Goal: Task Accomplishment & Management: Complete application form

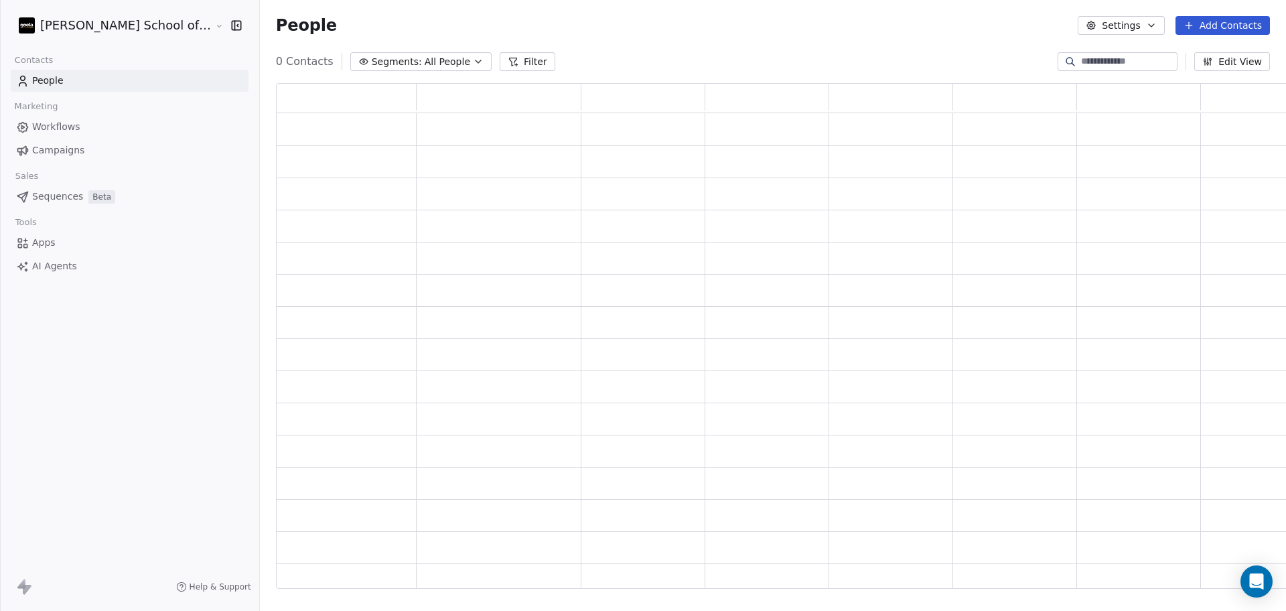
scroll to position [492, 1032]
click at [123, 145] on link "Campaigns" at bounding box center [130, 150] width 238 height 22
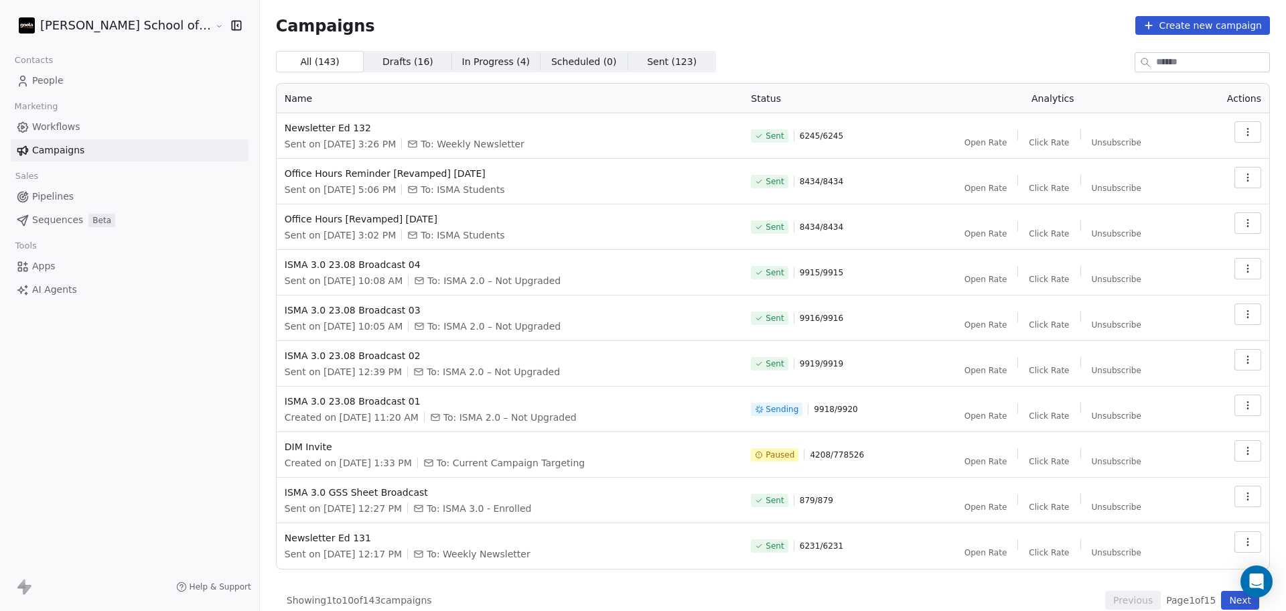
click at [113, 92] on div "Contacts People Marketing Workflows Campaigns Sales Pipelines Sequences Beta To…" at bounding box center [129, 176] width 259 height 250
click at [106, 84] on link "People" at bounding box center [130, 81] width 238 height 22
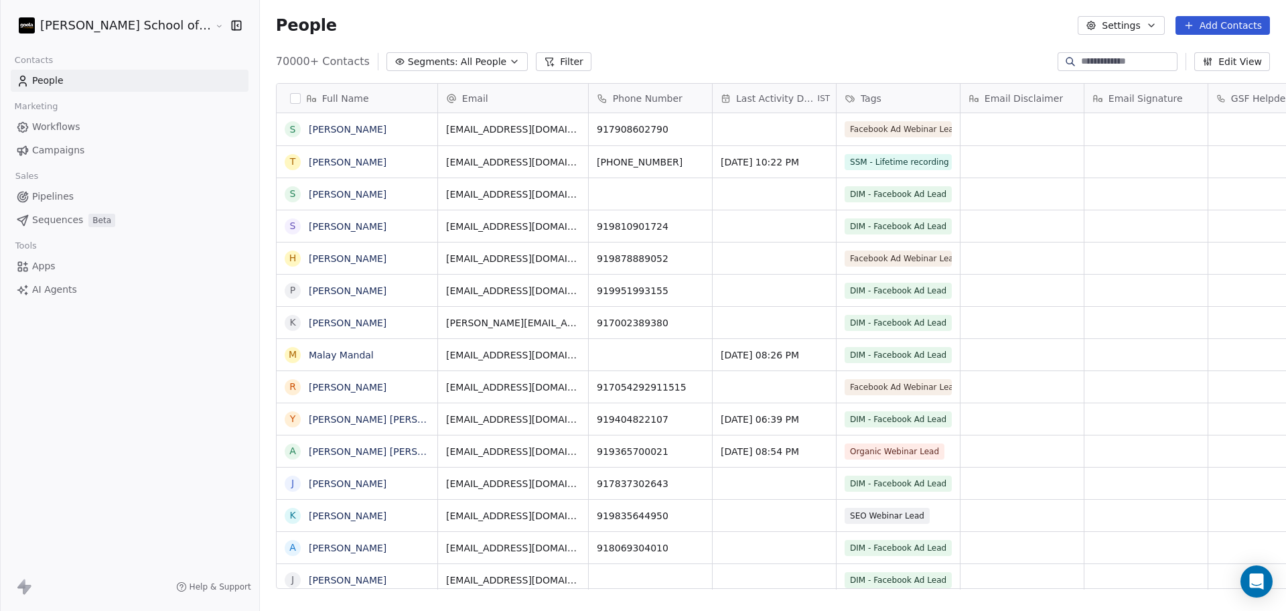
scroll to position [525, 1064]
click at [1097, 25] on icon "button" at bounding box center [1091, 25] width 11 height 11
click at [1113, 88] on div "Import" at bounding box center [1122, 96] width 63 height 21
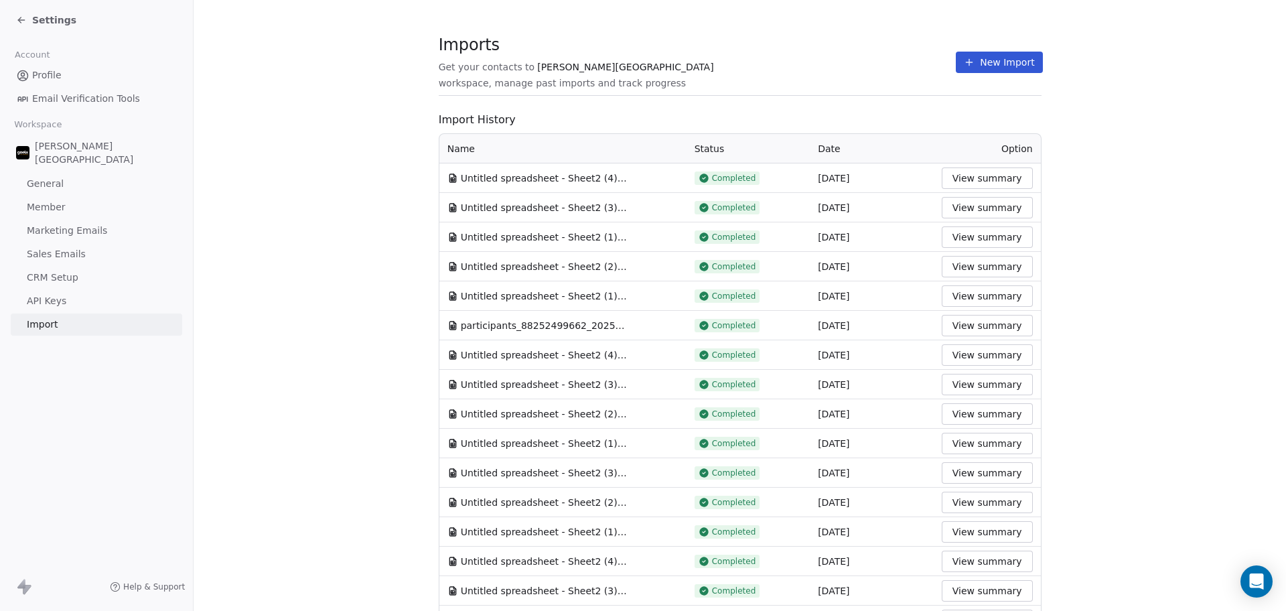
click at [908, 66] on div "Imports Get your contacts to [PERSON_NAME] School workspace, manage past import…" at bounding box center [740, 62] width 603 height 23
click at [965, 71] on button "New Import" at bounding box center [999, 62] width 86 height 21
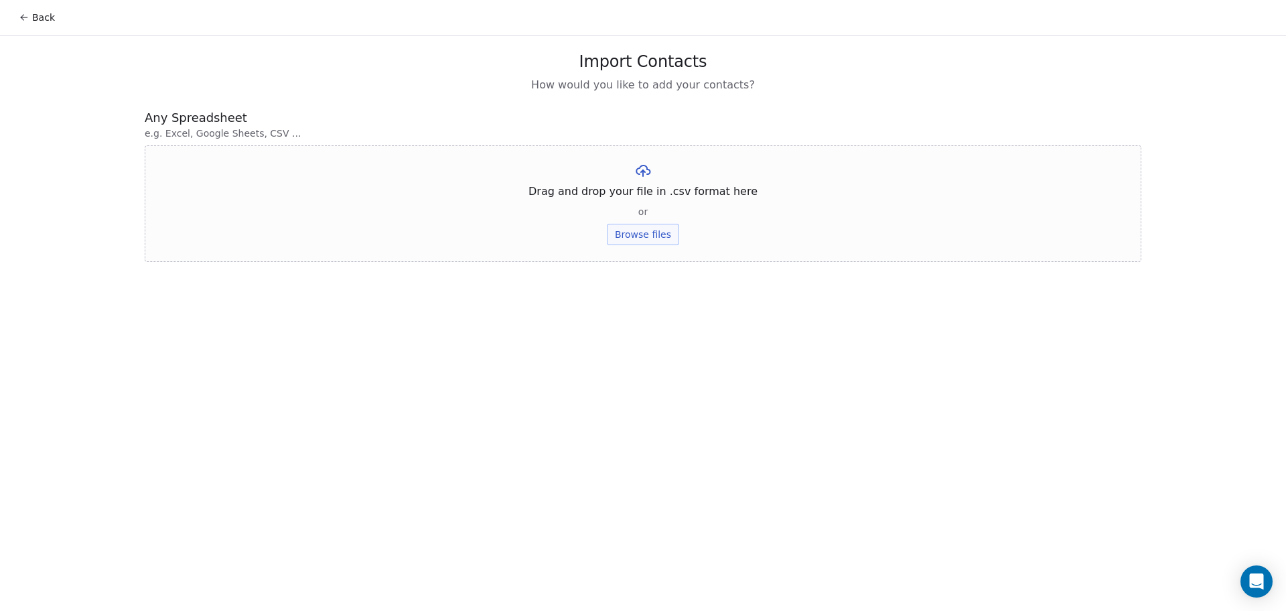
click at [663, 241] on button "Browse files" at bounding box center [643, 234] width 72 height 21
click at [644, 200] on button "Upload" at bounding box center [642, 196] width 49 height 21
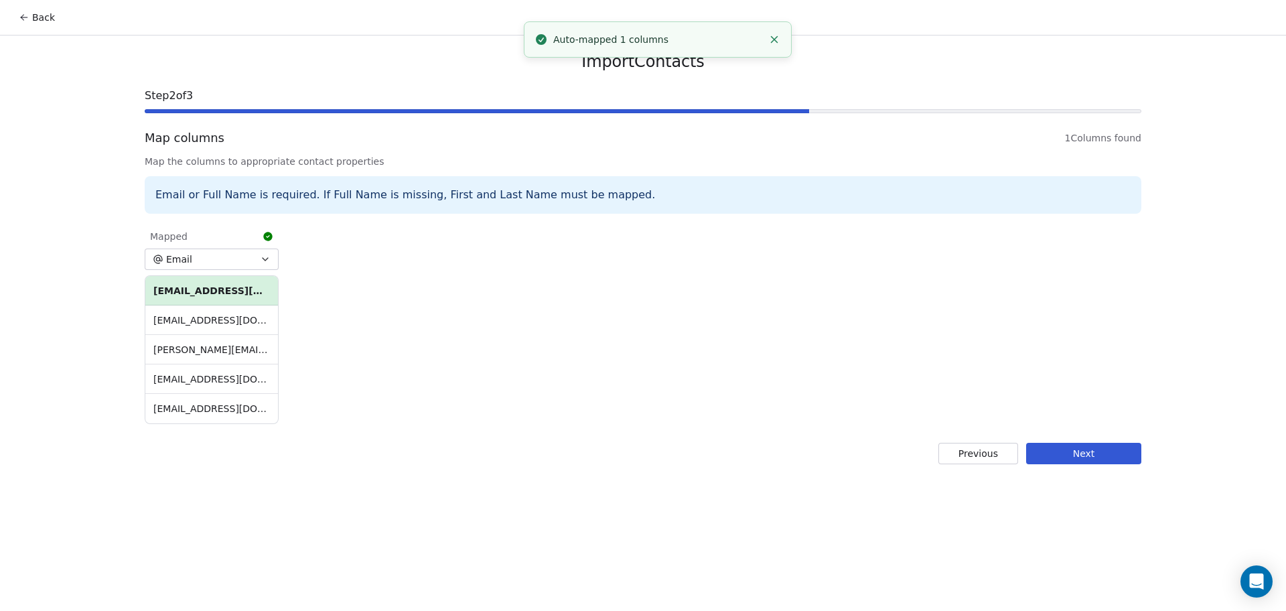
click at [1119, 459] on button "Next" at bounding box center [1083, 453] width 115 height 21
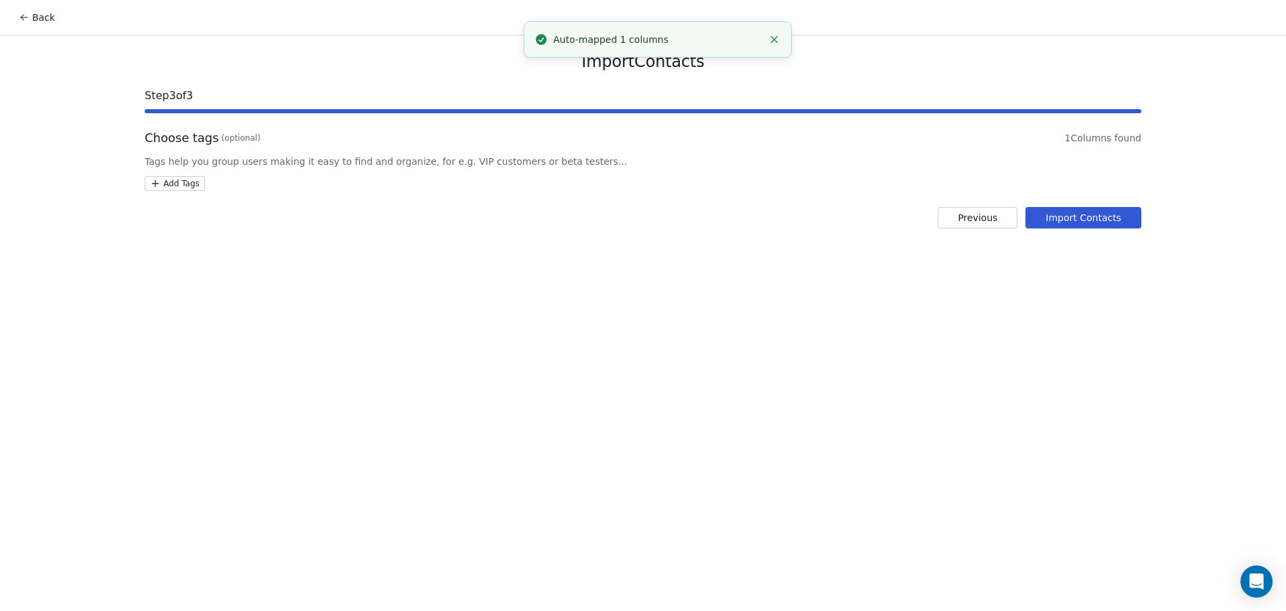
click at [196, 188] on html "Back Import Contacts Step 3 of 3 Choose tags (optional) 1 Columns found Tags he…" at bounding box center [643, 305] width 1286 height 611
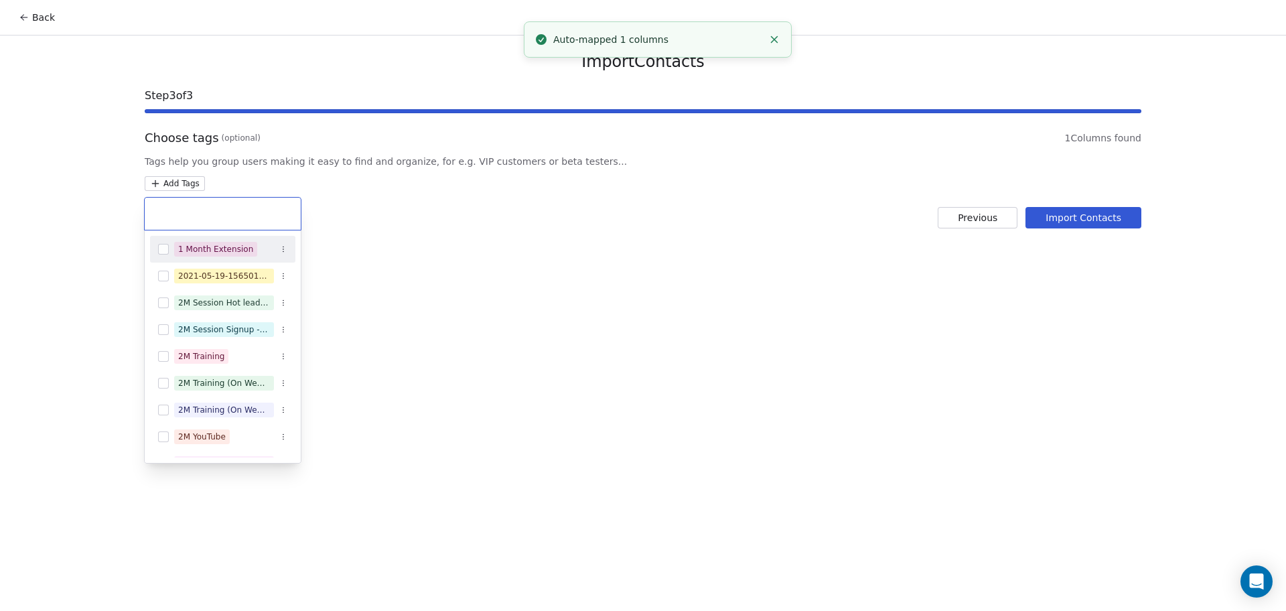
click at [271, 217] on input "text" at bounding box center [223, 213] width 140 height 15
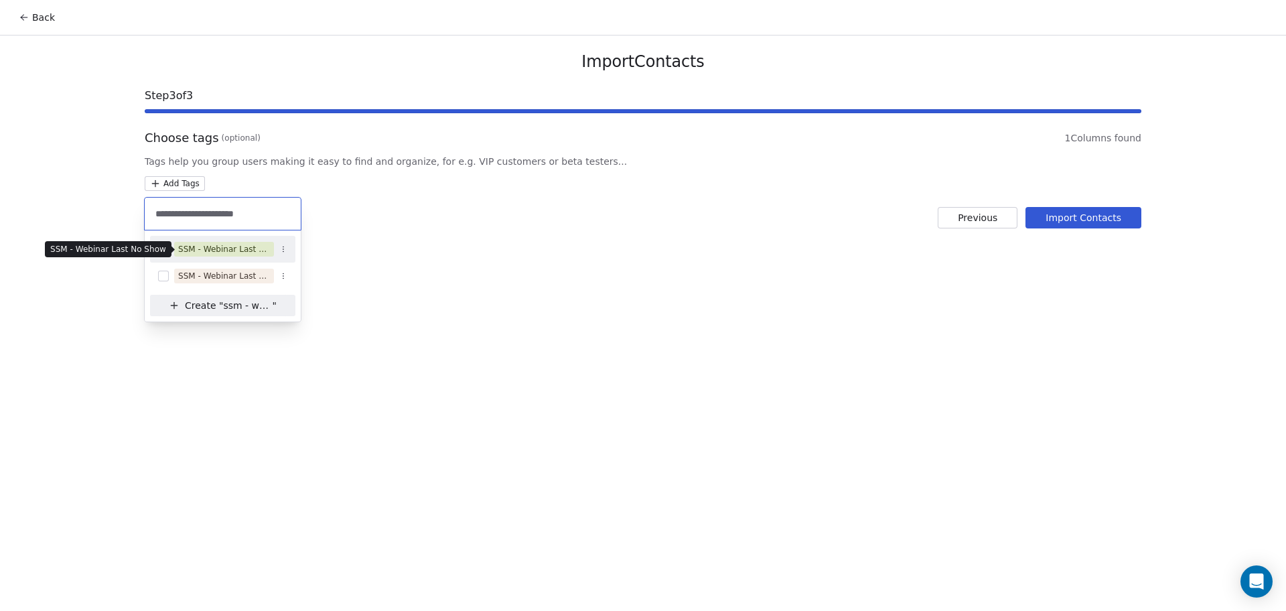
type input "**********"
click at [246, 247] on div "SSM - Webinar Last No Show" at bounding box center [224, 249] width 92 height 12
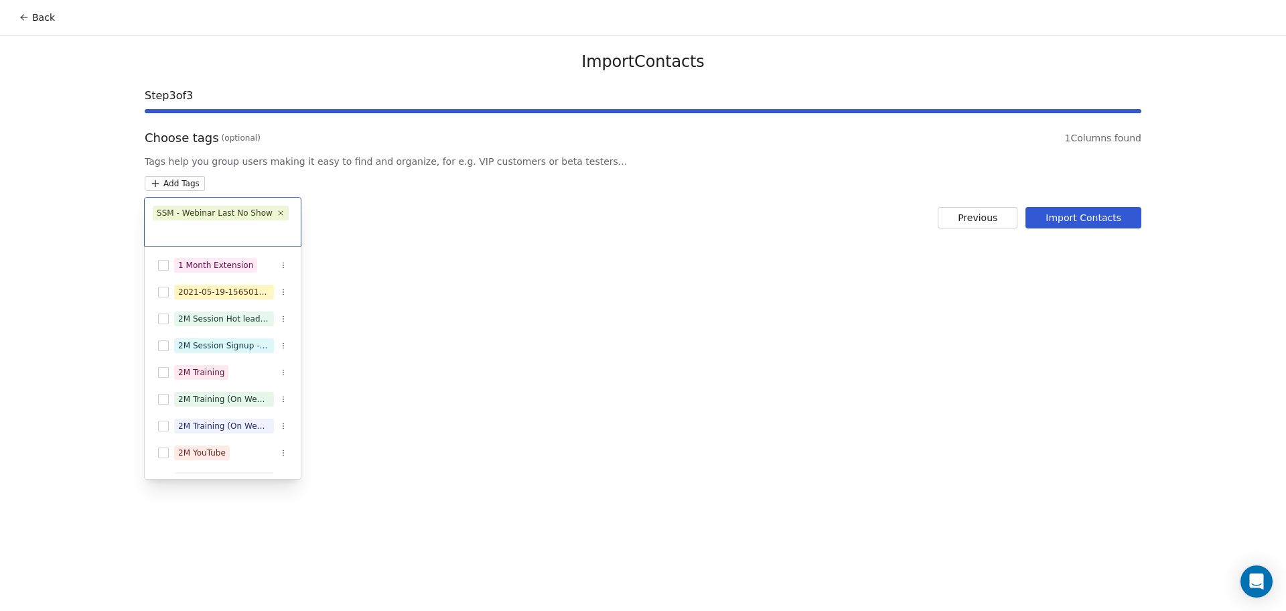
click at [512, 212] on html "Back Import Contacts Step 3 of 3 Choose tags (optional) 1 Columns found Tags he…" at bounding box center [643, 305] width 1286 height 611
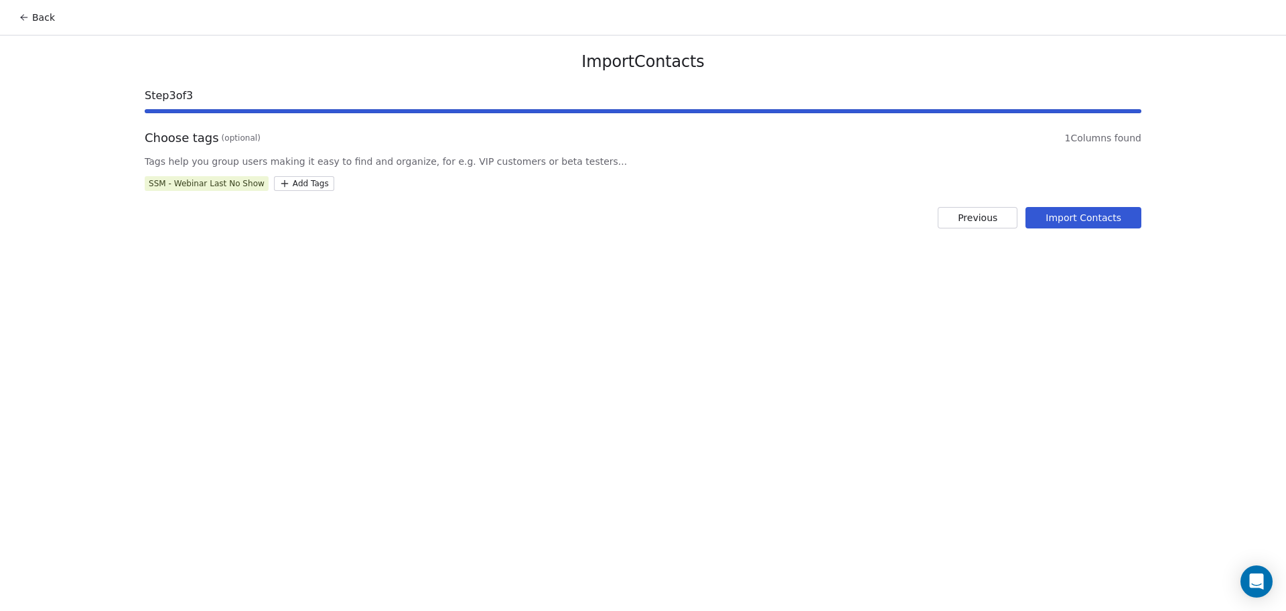
click at [1105, 222] on button "Import Contacts" at bounding box center [1084, 217] width 116 height 21
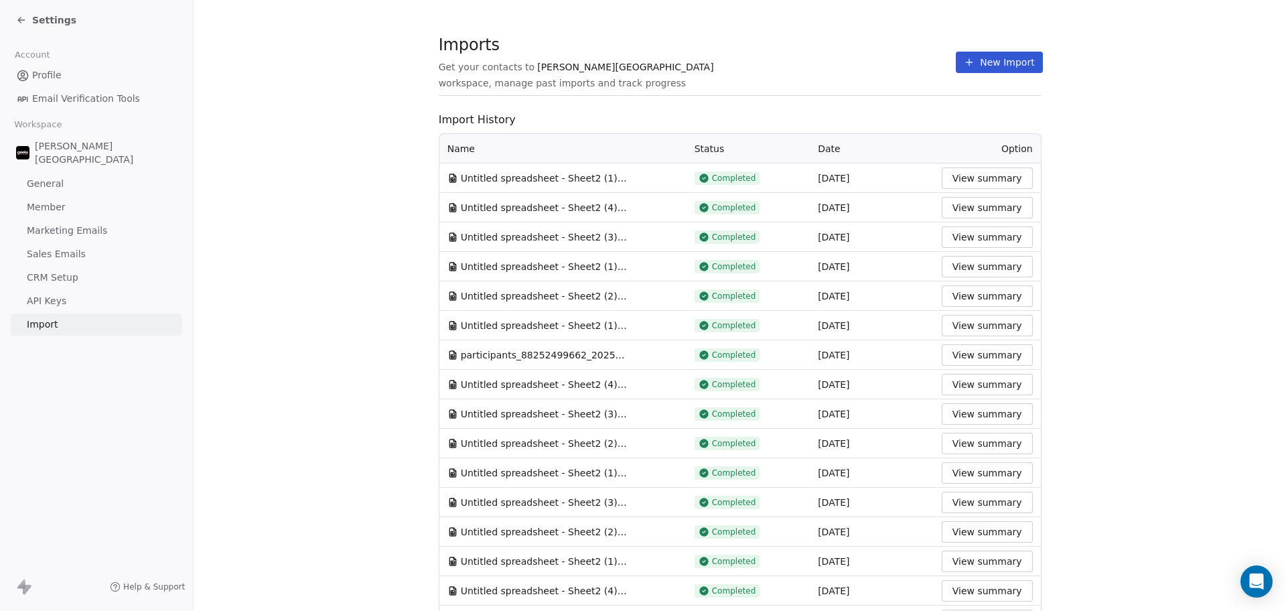
click at [927, 72] on div "Imports Get your contacts to [PERSON_NAME] School workspace, manage past import…" at bounding box center [740, 62] width 603 height 23
click at [956, 65] on button "New Import" at bounding box center [999, 62] width 86 height 21
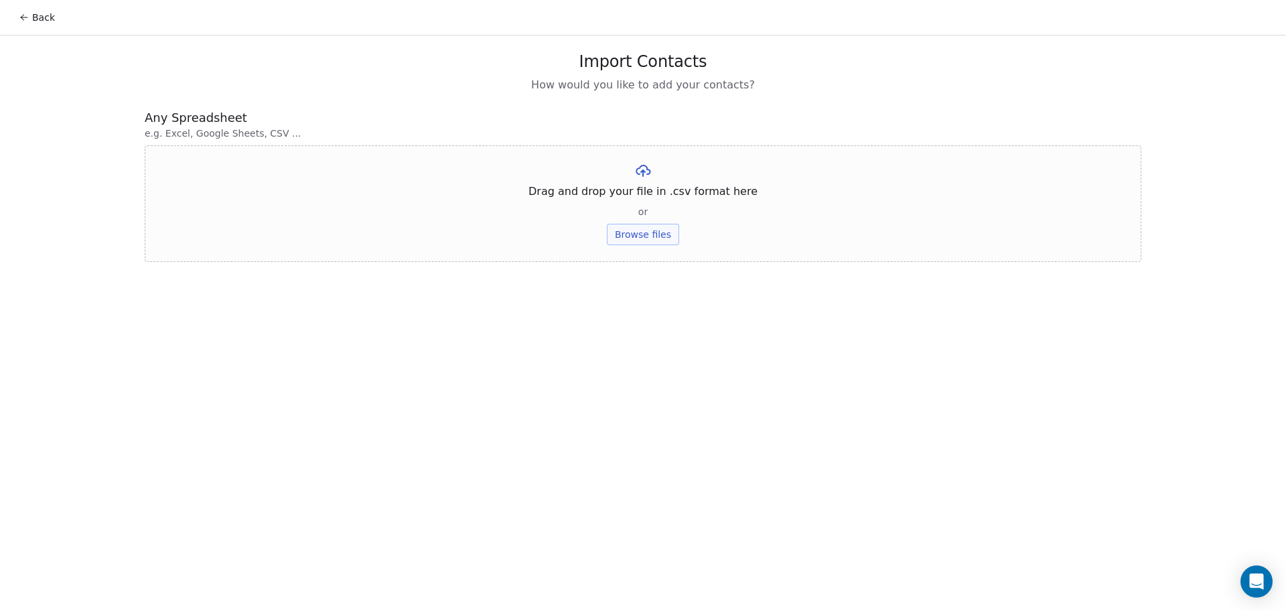
click at [659, 234] on button "Browse files" at bounding box center [643, 234] width 72 height 21
click at [657, 201] on button "Upload" at bounding box center [642, 196] width 49 height 21
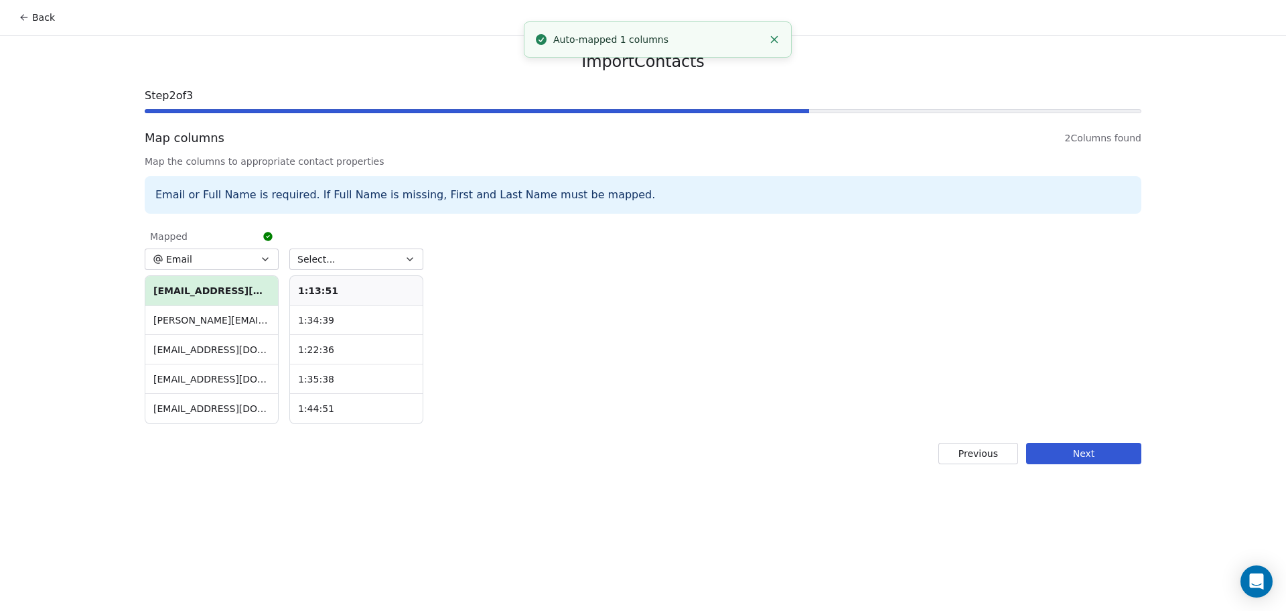
click at [356, 253] on button "Select..." at bounding box center [356, 259] width 134 height 21
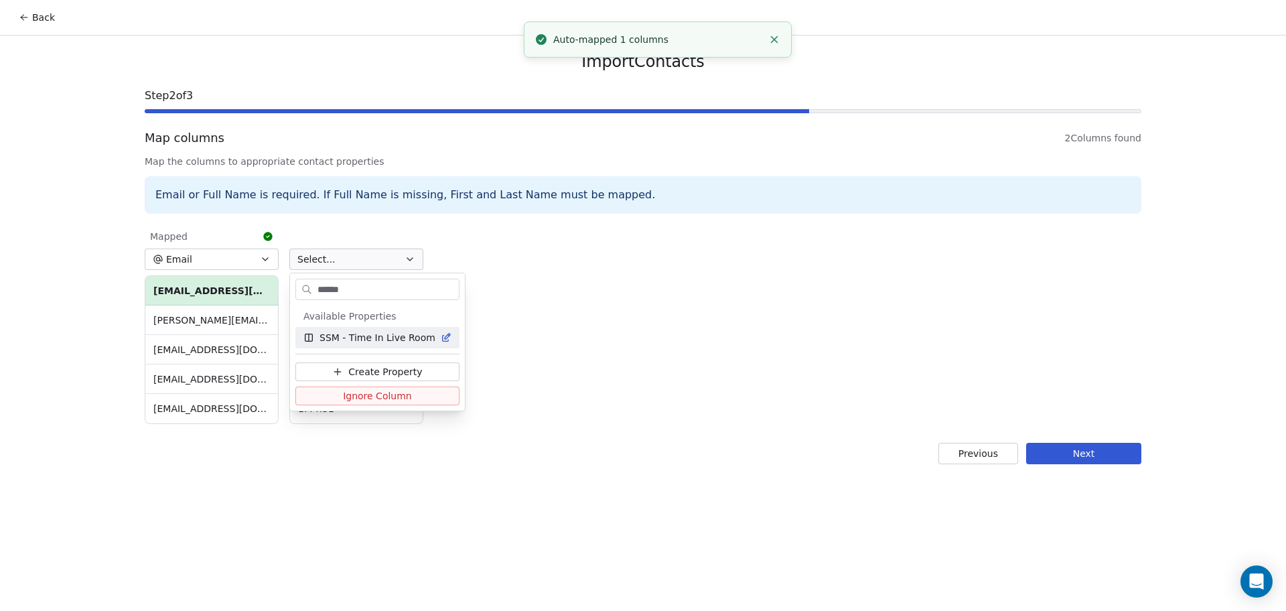
type input "*******"
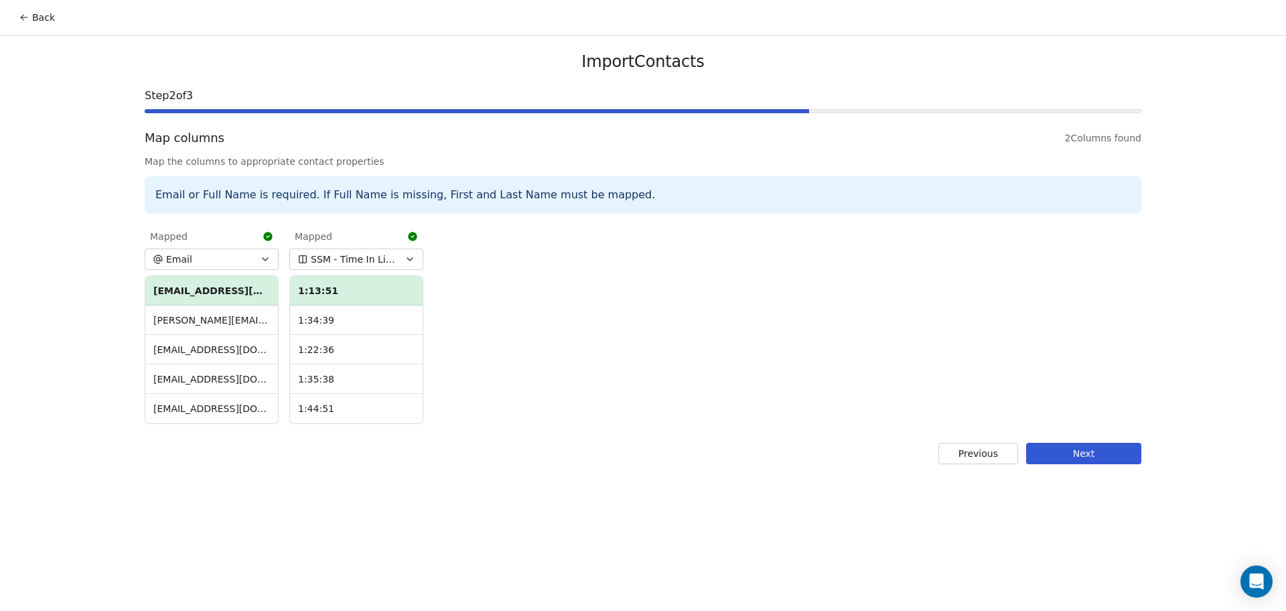
click at [1055, 456] on button "Next" at bounding box center [1083, 453] width 115 height 21
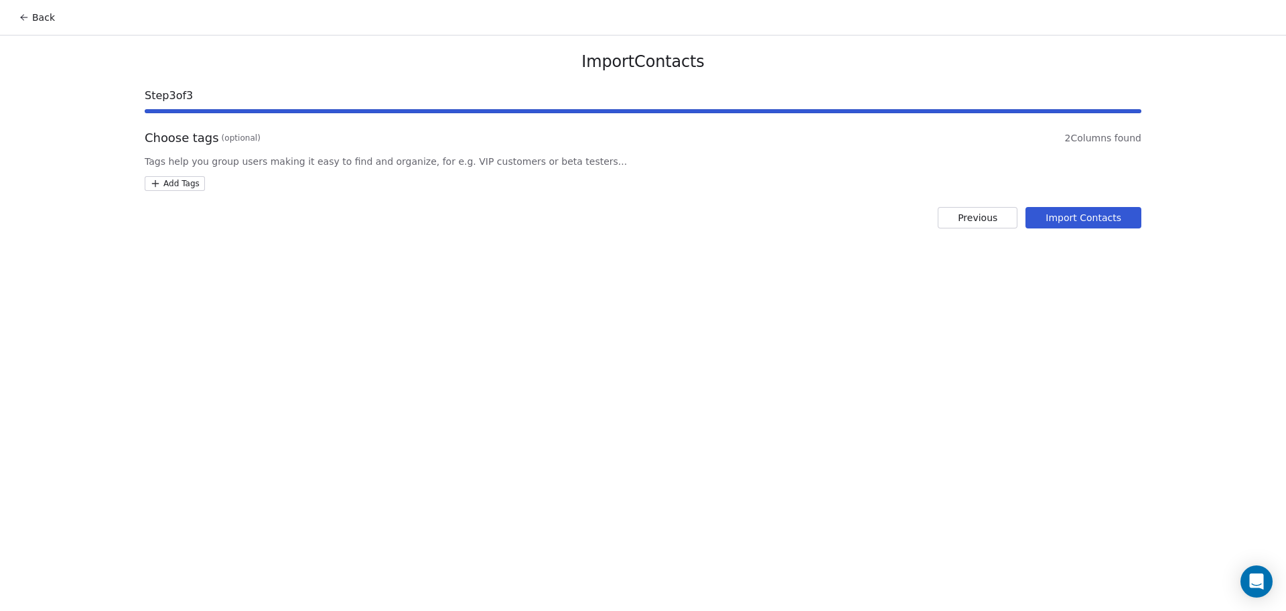
click at [186, 186] on html "Back Import Contacts Step 3 of 3 Choose tags (optional) 2 Columns found Tags he…" at bounding box center [643, 305] width 1286 height 611
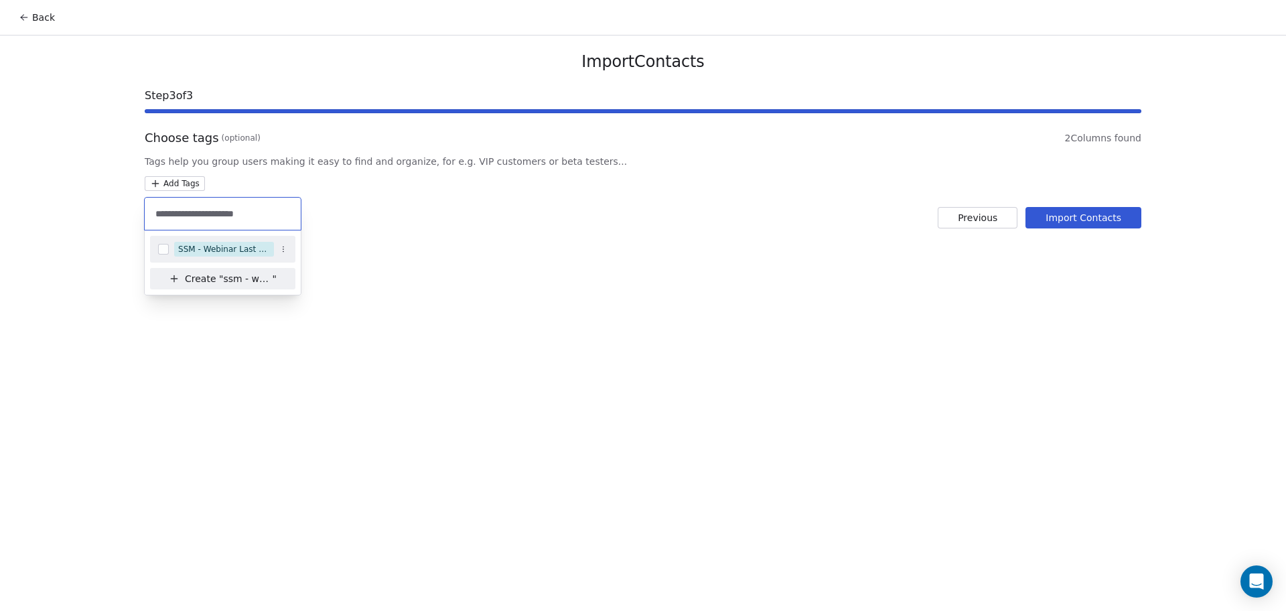
type input "**********"
click at [243, 244] on div "SSM - Webinar Last Hot Lead" at bounding box center [224, 249] width 92 height 12
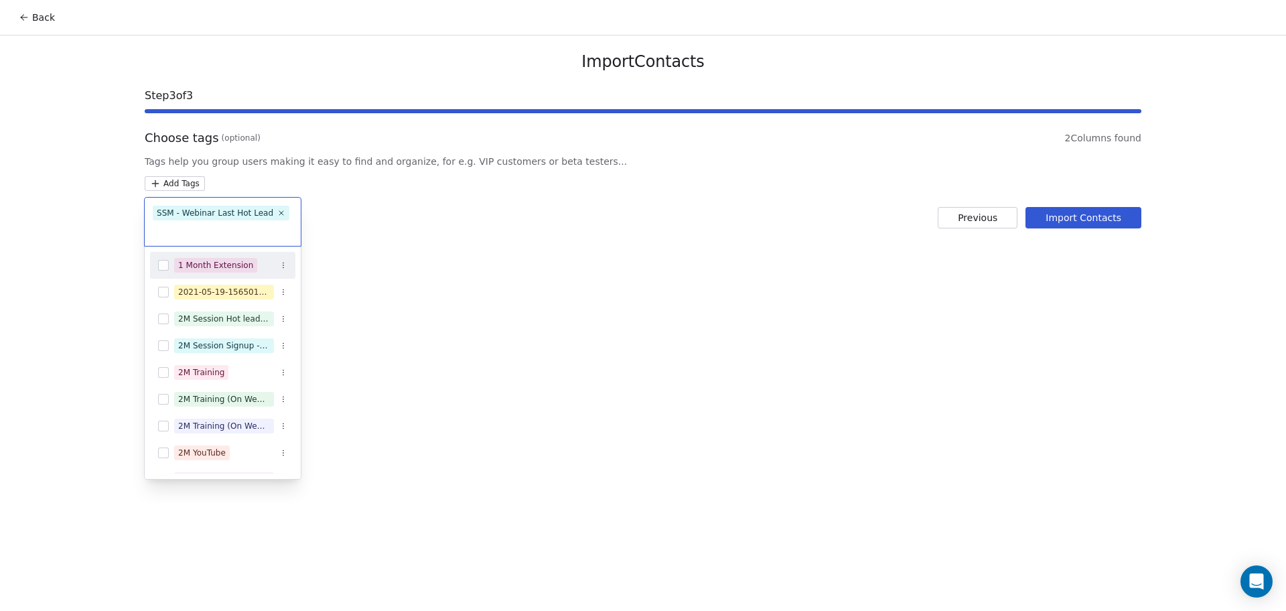
click at [565, 253] on html "Back Import Contacts Step 3 of 3 Choose tags (optional) 2 Columns found Tags he…" at bounding box center [643, 305] width 1286 height 611
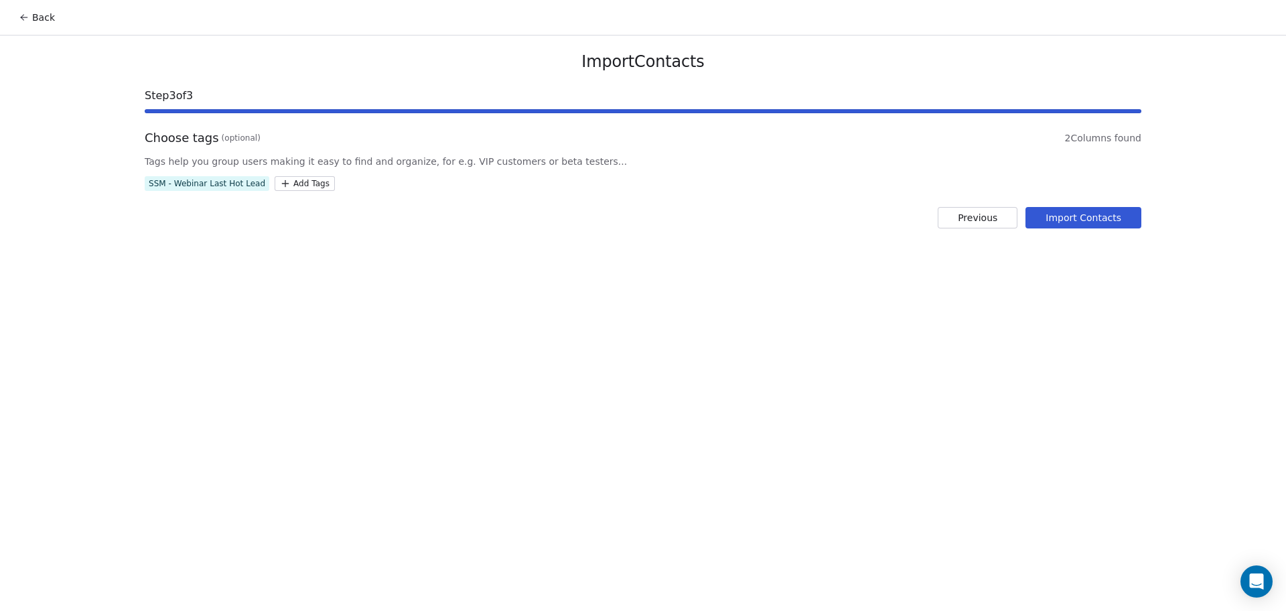
click at [1073, 220] on button "Import Contacts" at bounding box center [1084, 217] width 116 height 21
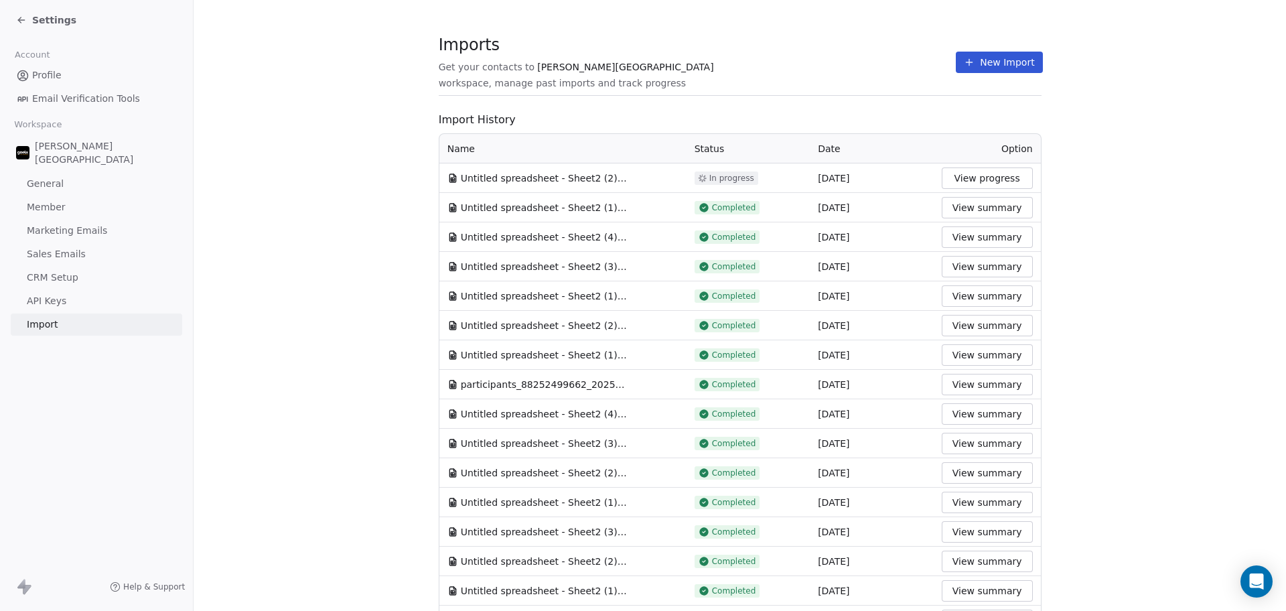
click at [999, 59] on button "New Import" at bounding box center [999, 62] width 86 height 21
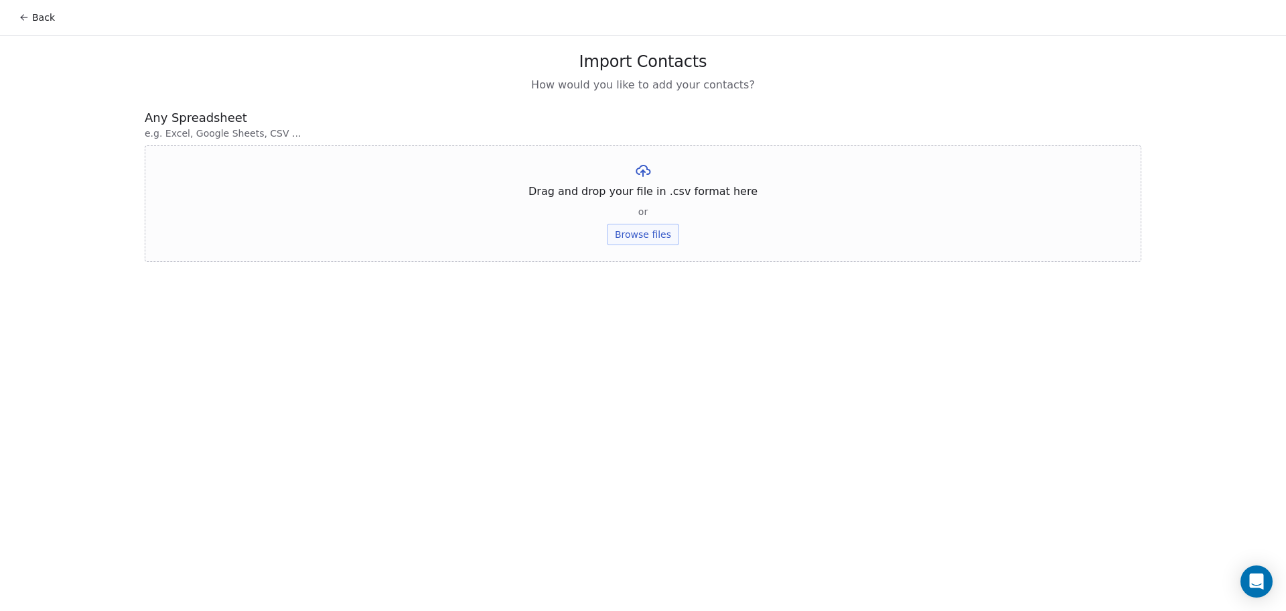
click at [669, 230] on button "Browse files" at bounding box center [643, 234] width 72 height 21
click at [650, 200] on button "Upload" at bounding box center [642, 196] width 49 height 21
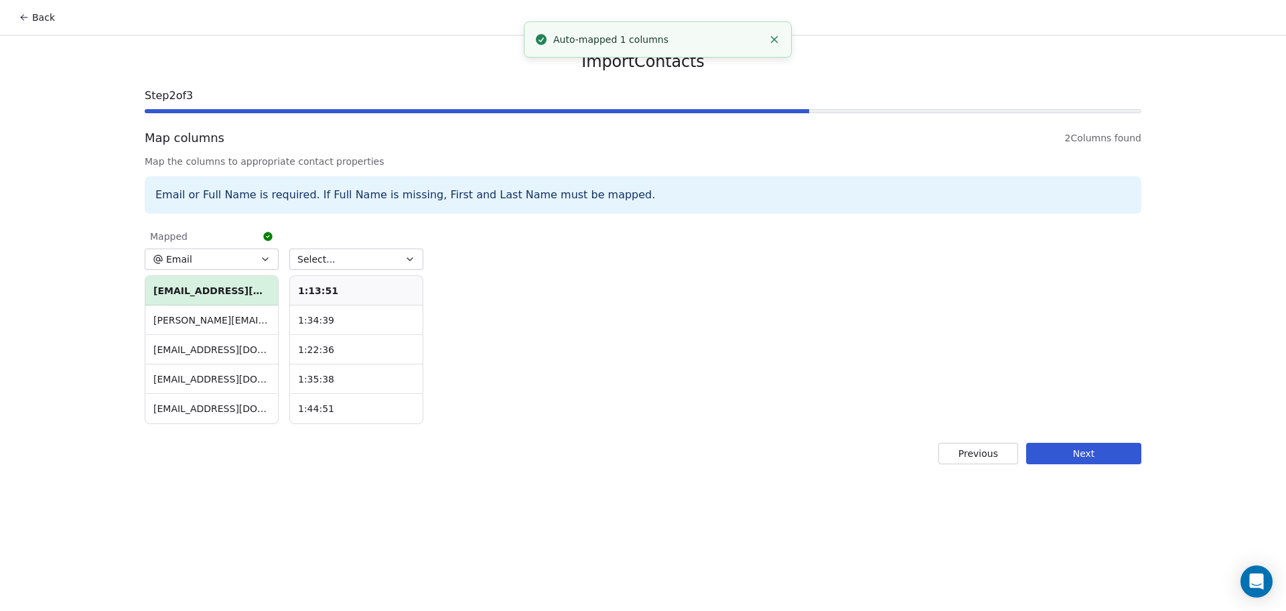
click at [401, 244] on div "Select... 1:13:51 1:34:39 1:22:36 1:35:38 1:44:51" at bounding box center [356, 324] width 134 height 200
click at [358, 273] on div "Select... 1:13:51 1:34:39 1:22:36 1:35:38 1:44:51" at bounding box center [356, 324] width 134 height 200
click at [358, 267] on button "Select..." at bounding box center [356, 259] width 134 height 21
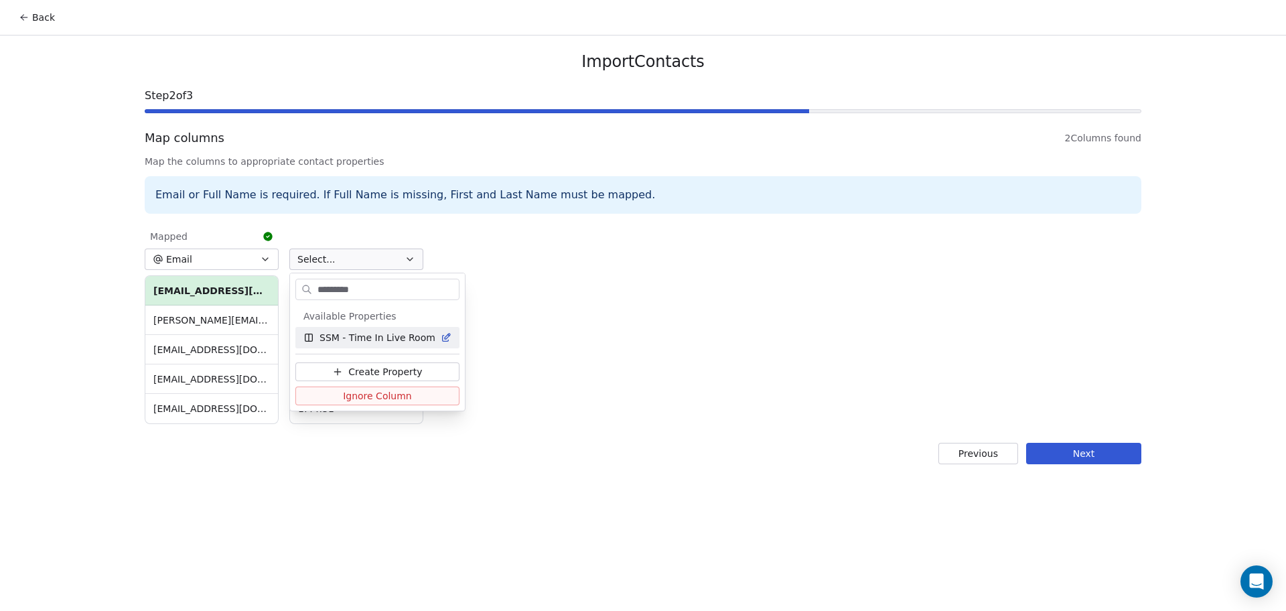
type input "**********"
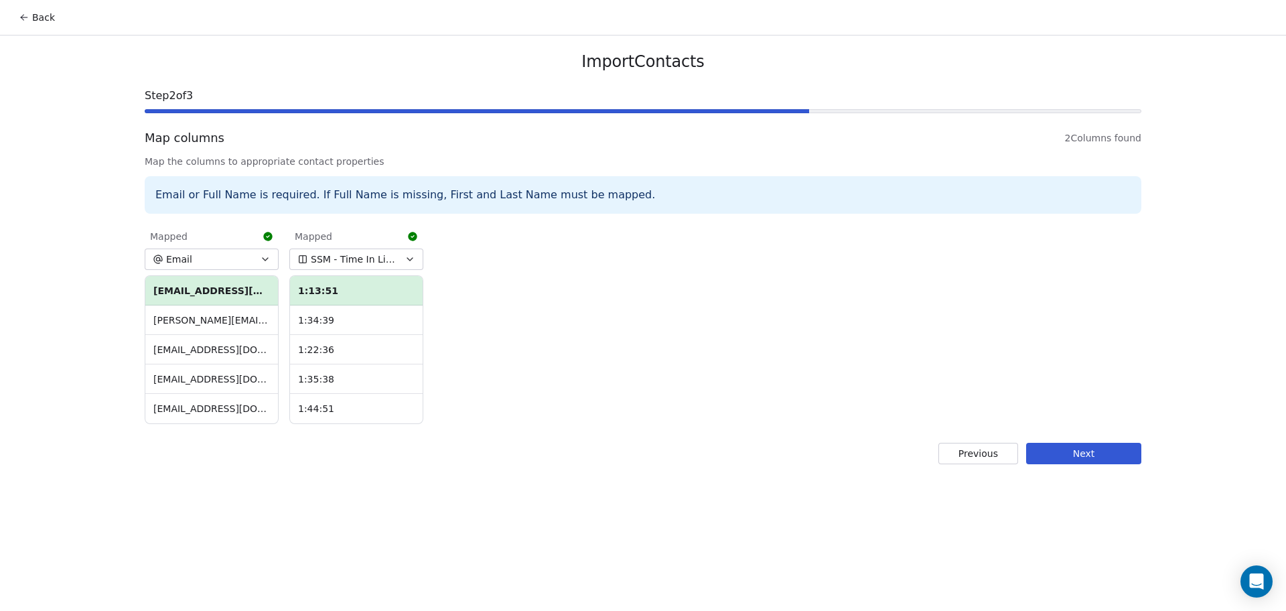
drag, startPoint x: 1111, startPoint y: 458, endPoint x: 1103, endPoint y: 458, distance: 7.4
click at [1108, 458] on button "Next" at bounding box center [1083, 453] width 115 height 21
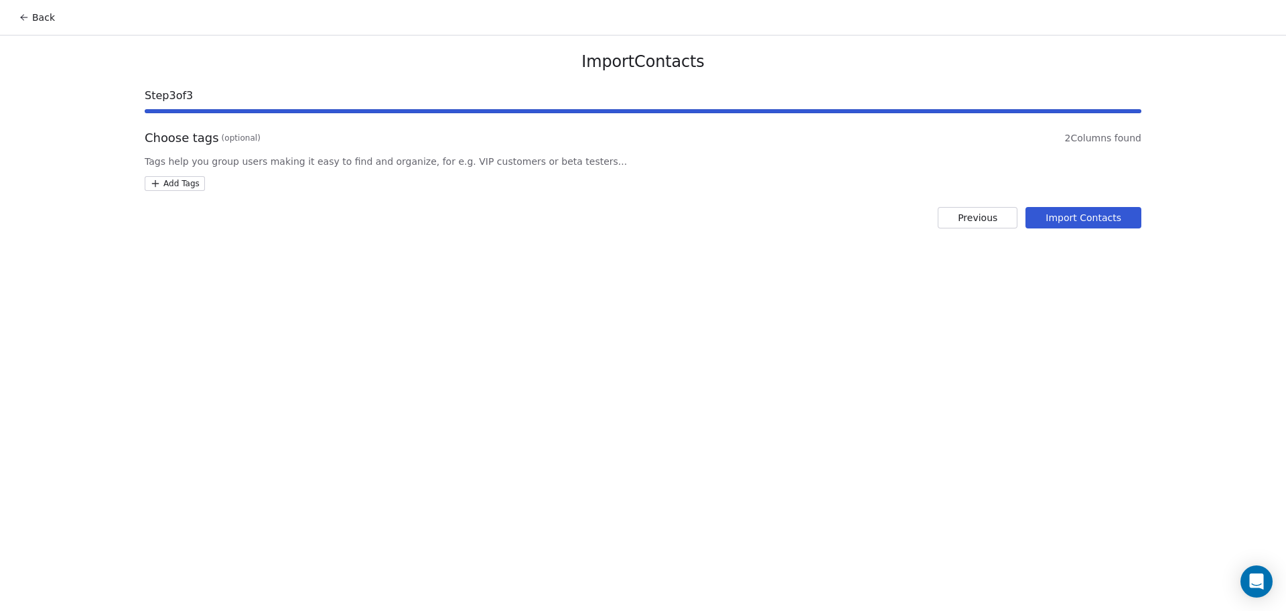
click at [184, 180] on html "Back Import Contacts Step 3 of 3 Choose tags (optional) 2 Columns found Tags he…" at bounding box center [643, 305] width 1286 height 611
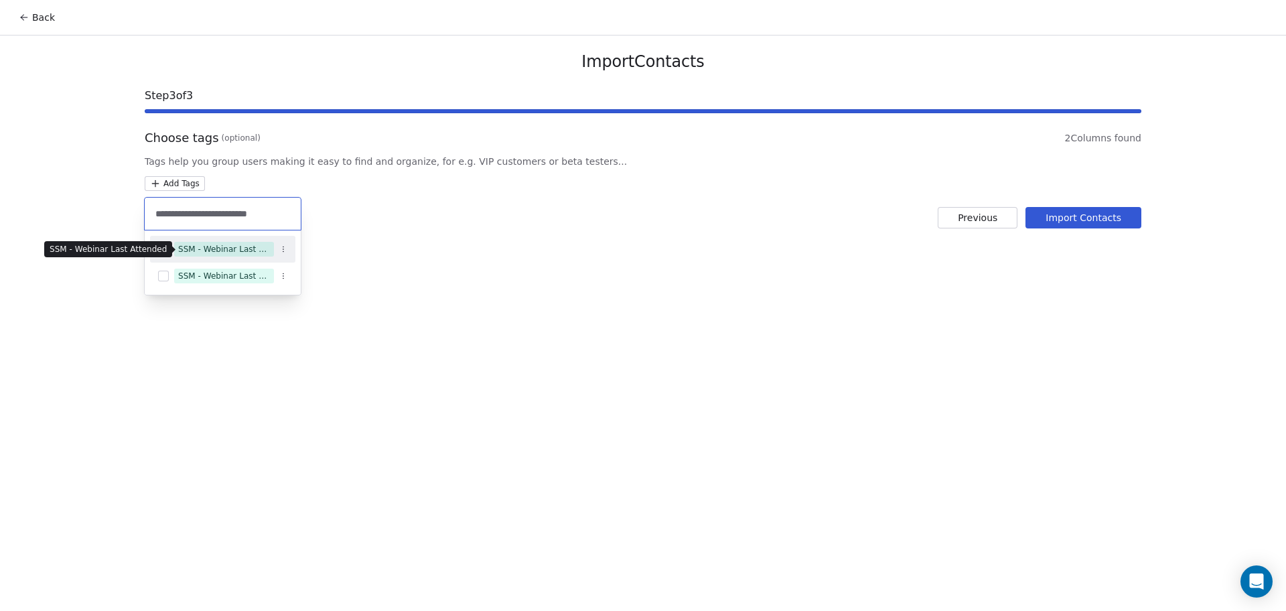
type input "**********"
click at [232, 249] on div "SSM - Webinar Last Attended" at bounding box center [224, 249] width 92 height 12
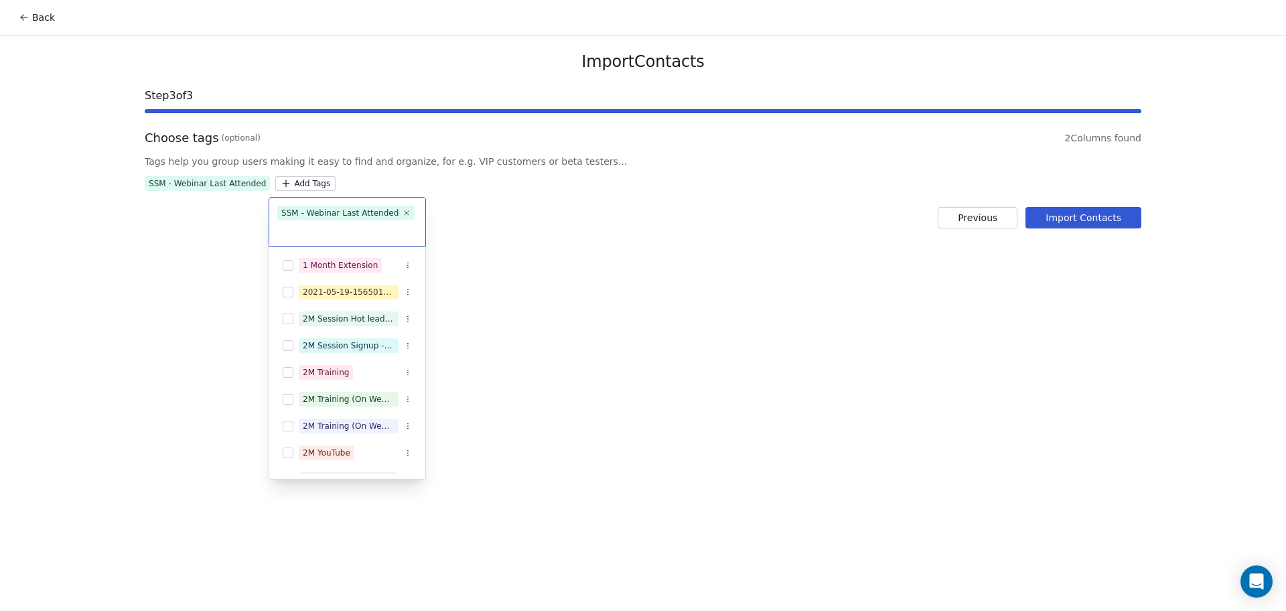
click at [445, 244] on html "Back Import Contacts Step 3 of 3 Choose tags (optional) 2 Columns found Tags he…" at bounding box center [643, 305] width 1286 height 611
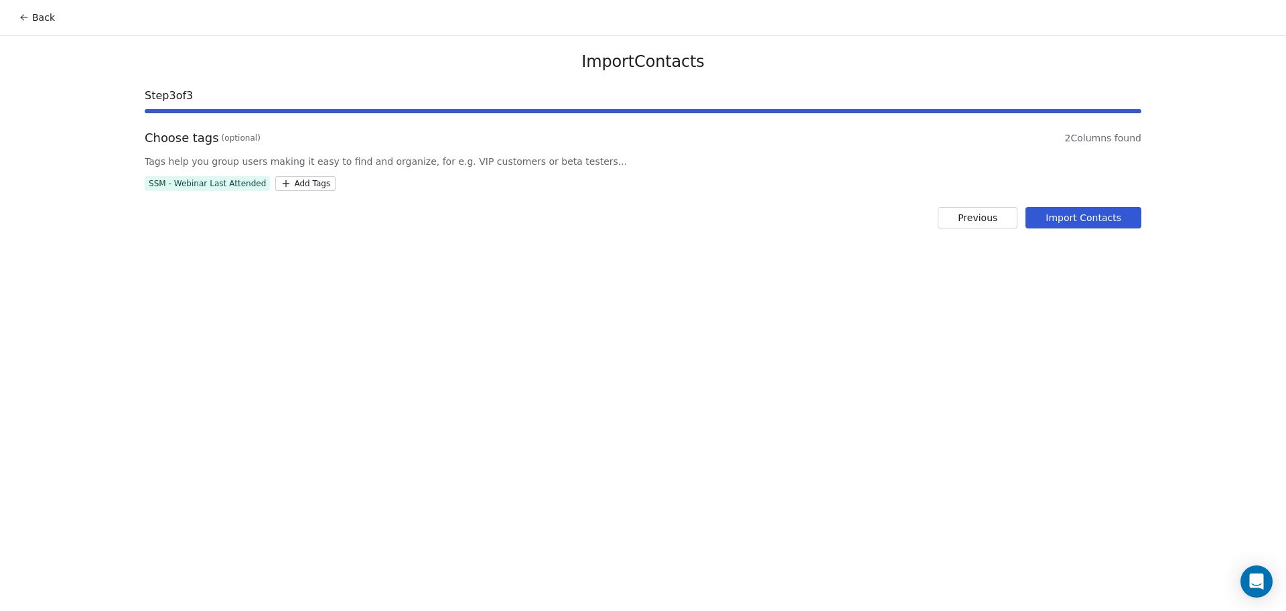
click at [1097, 210] on button "Import Contacts" at bounding box center [1084, 217] width 116 height 21
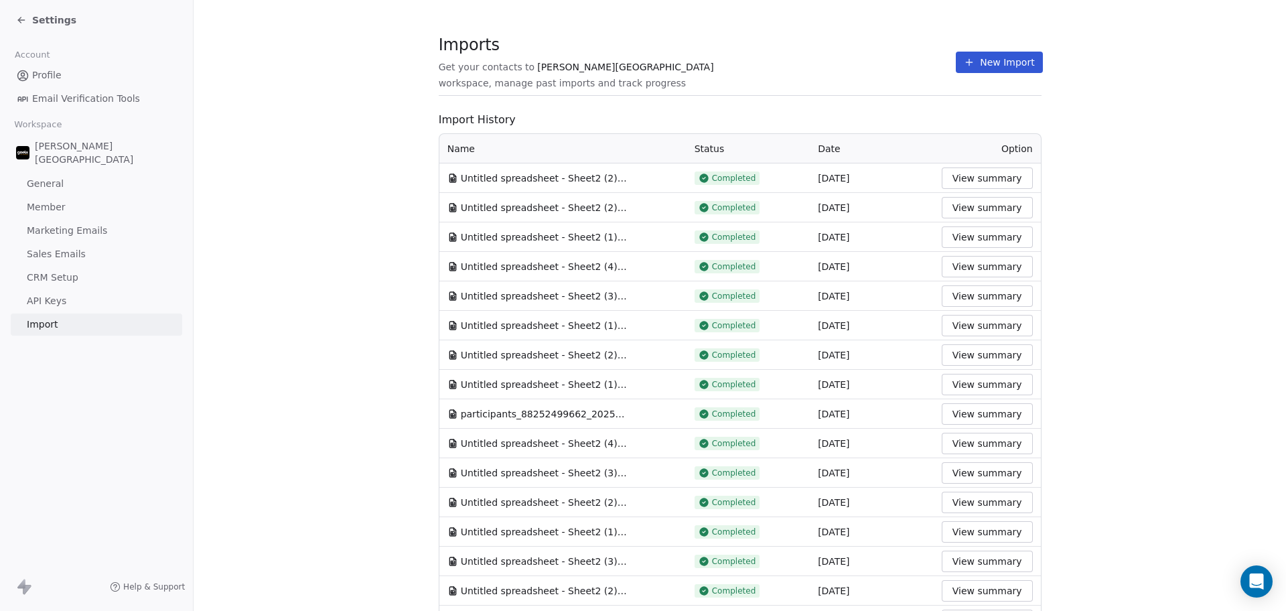
click at [853, 60] on div "Imports Get your contacts to [PERSON_NAME] School workspace, manage past import…" at bounding box center [740, 62] width 603 height 23
click at [964, 57] on icon at bounding box center [969, 62] width 11 height 11
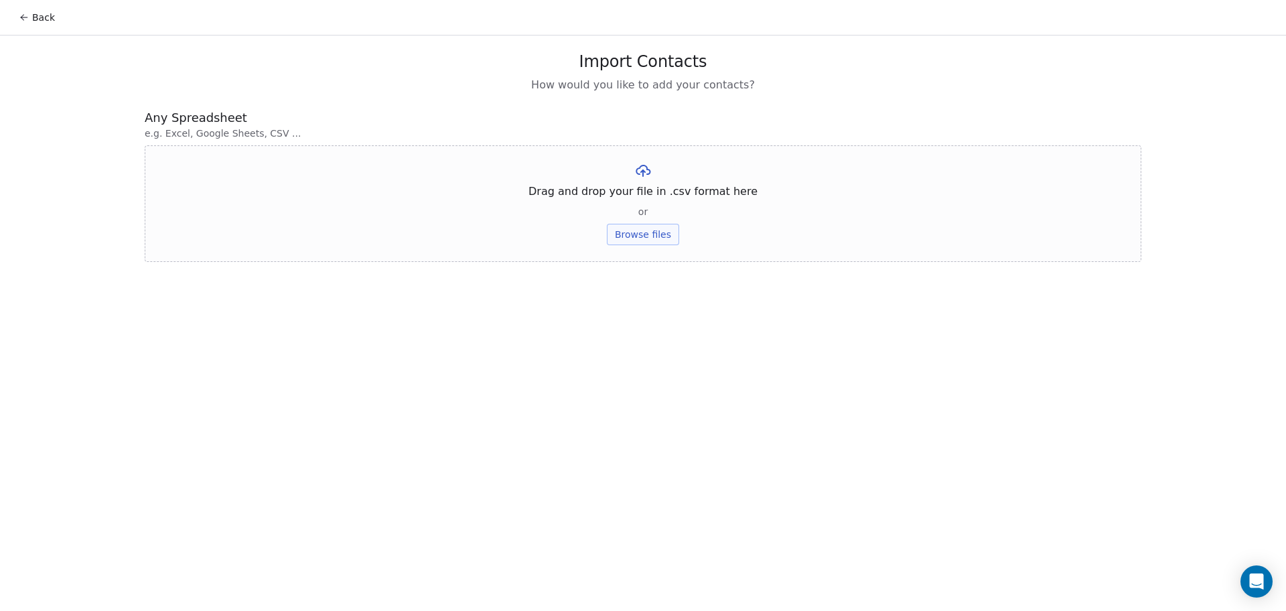
click at [641, 234] on button "Browse files" at bounding box center [643, 234] width 72 height 21
click at [657, 193] on button "Upload" at bounding box center [642, 196] width 49 height 21
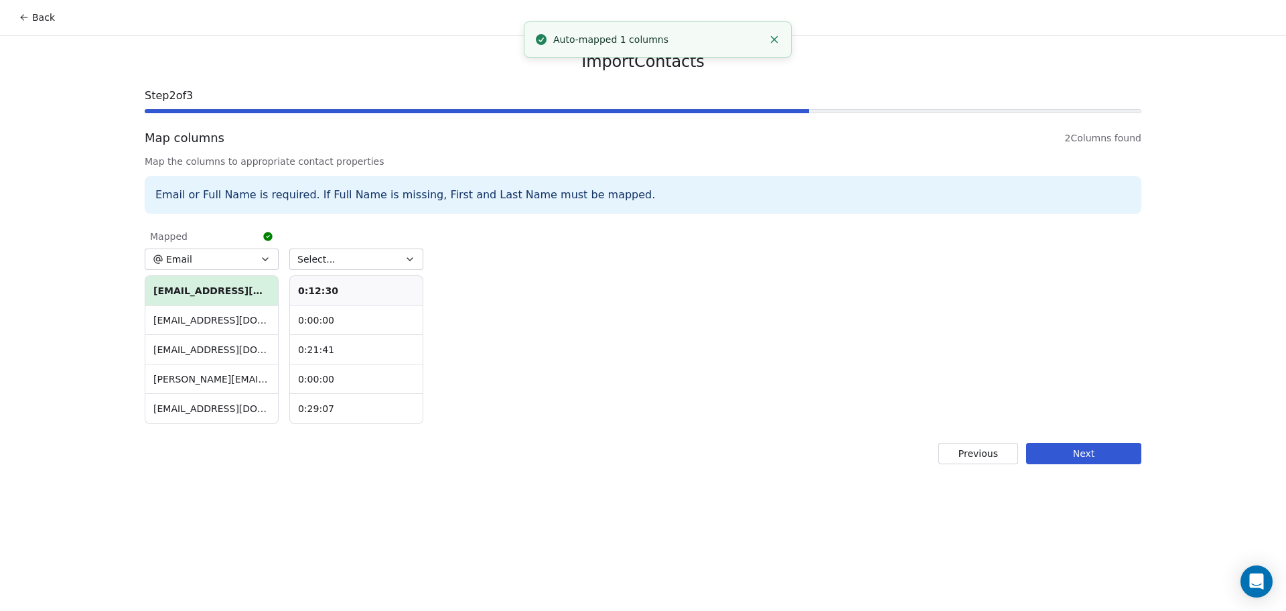
click at [360, 266] on button "Select..." at bounding box center [356, 259] width 134 height 21
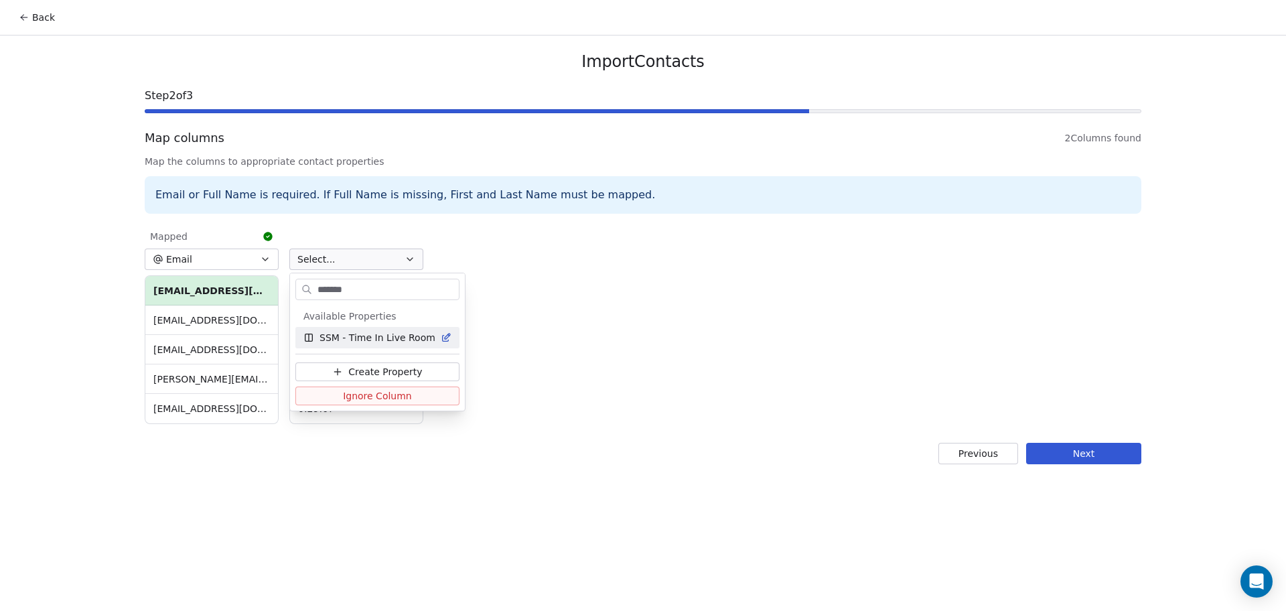
type input "*******"
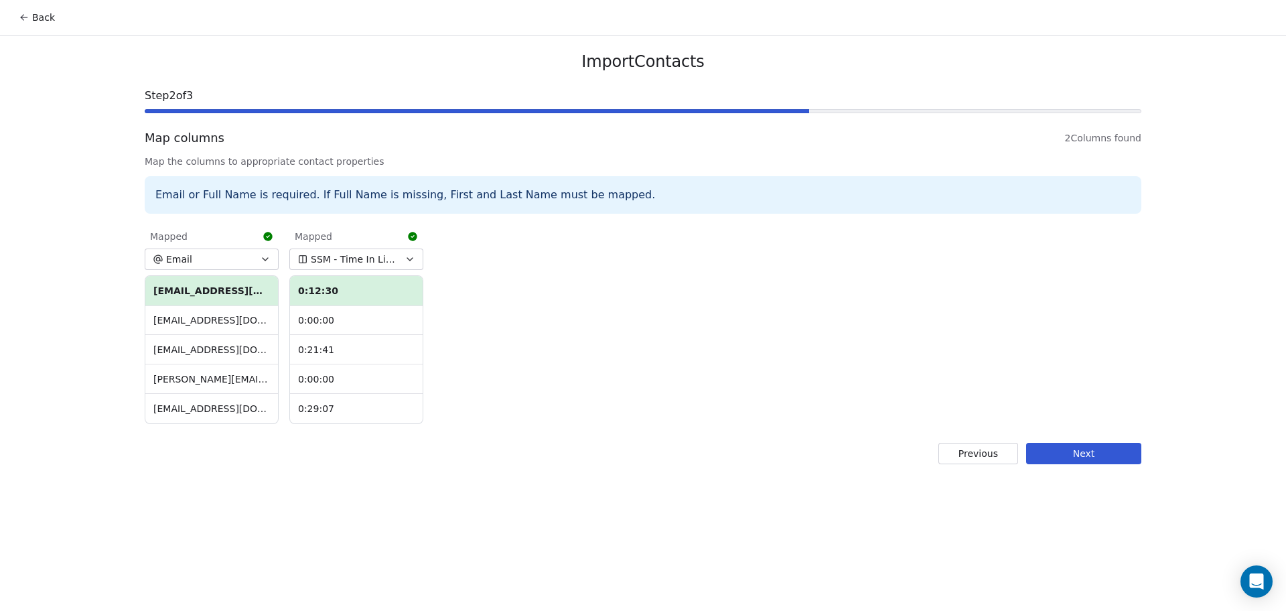
click at [1120, 461] on button "Next" at bounding box center [1083, 453] width 115 height 21
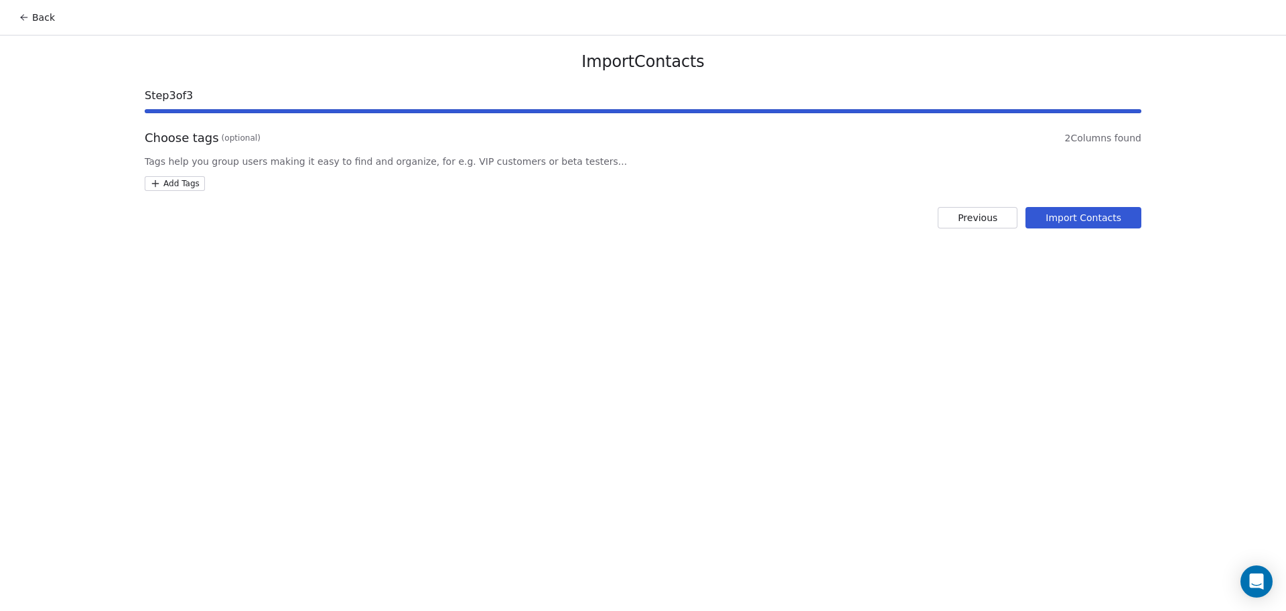
click at [198, 181] on html "Back Import Contacts Step 3 of 3 Choose tags (optional) 2 Columns found Tags he…" at bounding box center [643, 305] width 1286 height 611
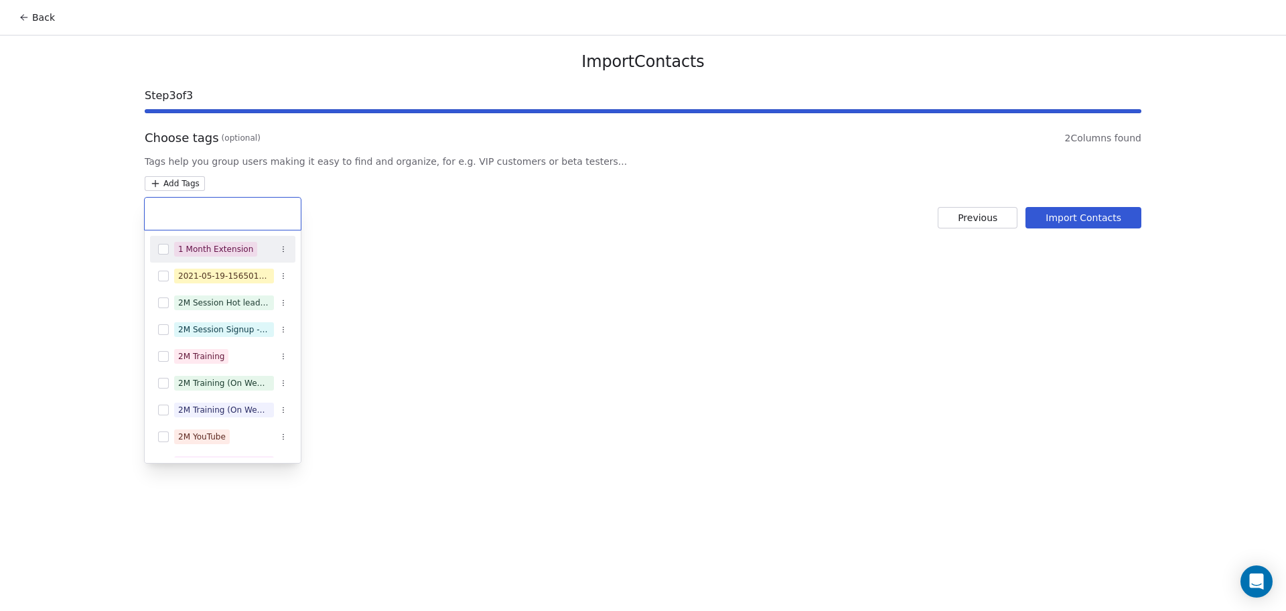
click at [201, 216] on input "text" at bounding box center [223, 213] width 140 height 15
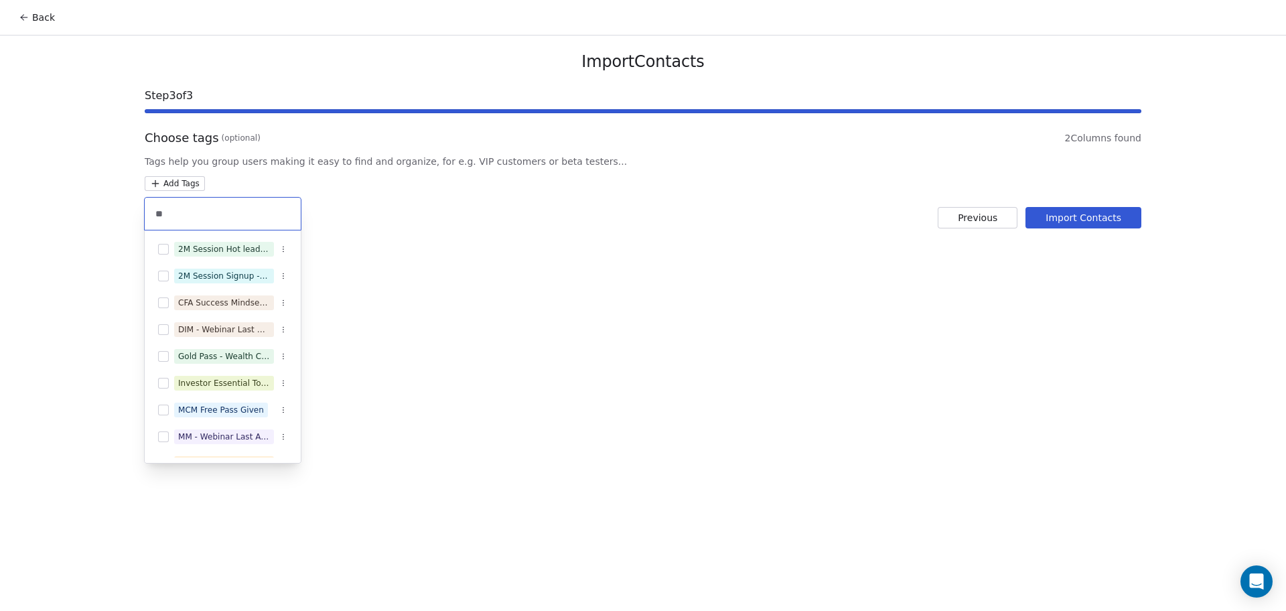
type input "*"
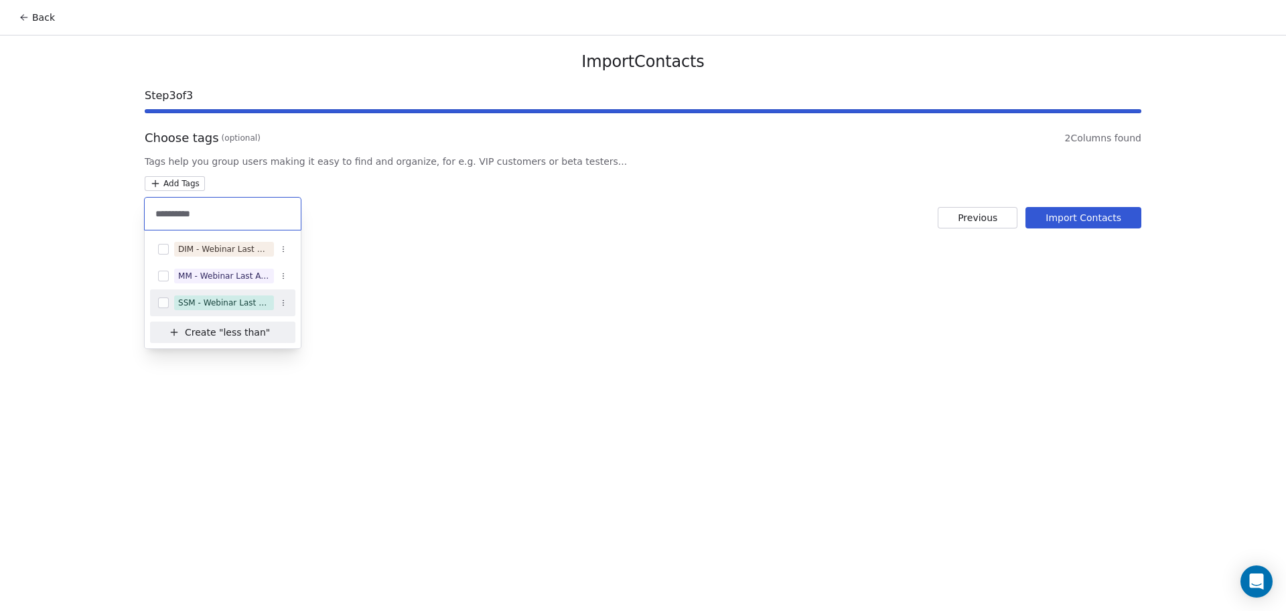
type input "*********"
click at [208, 297] on div "SSM - Webinar Last Attended (Less Than 30 mins)" at bounding box center [224, 303] width 92 height 12
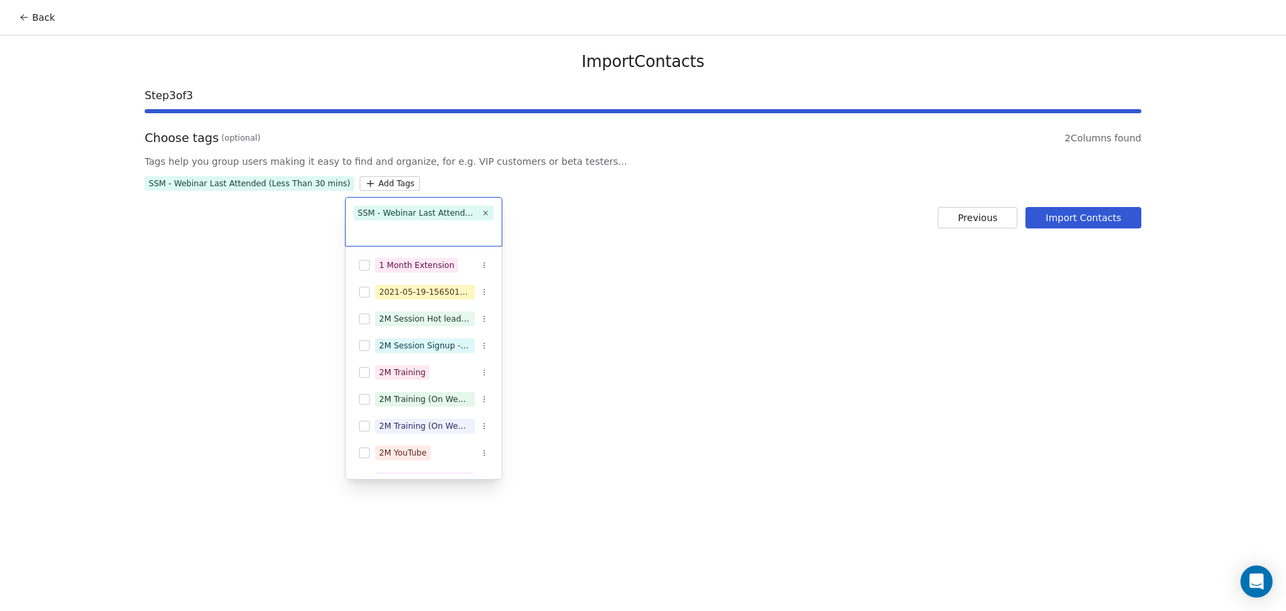
click at [522, 233] on html "Back Import Contacts Step 3 of 3 Choose tags (optional) 2 Columns found Tags he…" at bounding box center [643, 305] width 1286 height 611
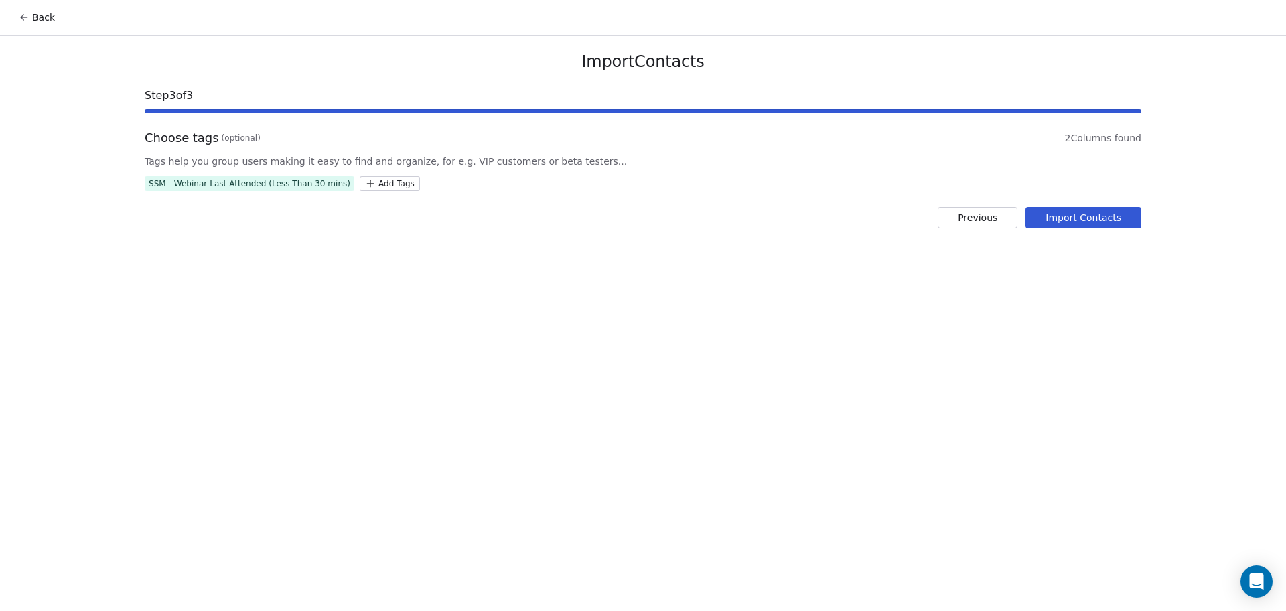
drag, startPoint x: 1144, startPoint y: 222, endPoint x: 1135, endPoint y: 222, distance: 9.4
click at [1142, 222] on div "Import Contacts Step 3 of 3 Choose tags (optional) 2 Columns found Tags help yo…" at bounding box center [643, 140] width 1029 height 209
click at [1120, 223] on button "Import Contacts" at bounding box center [1084, 217] width 116 height 21
